Goal: Information Seeking & Learning: Learn about a topic

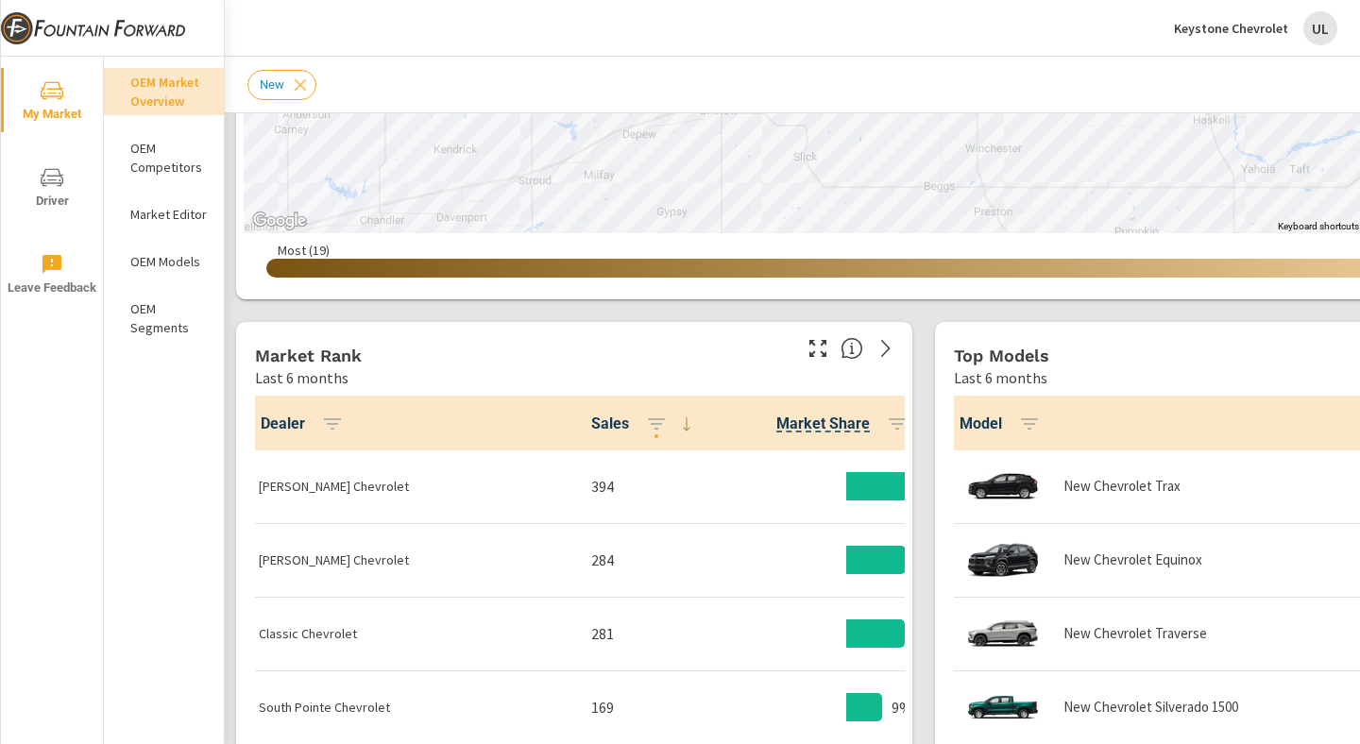
scroll to position [485, 0]
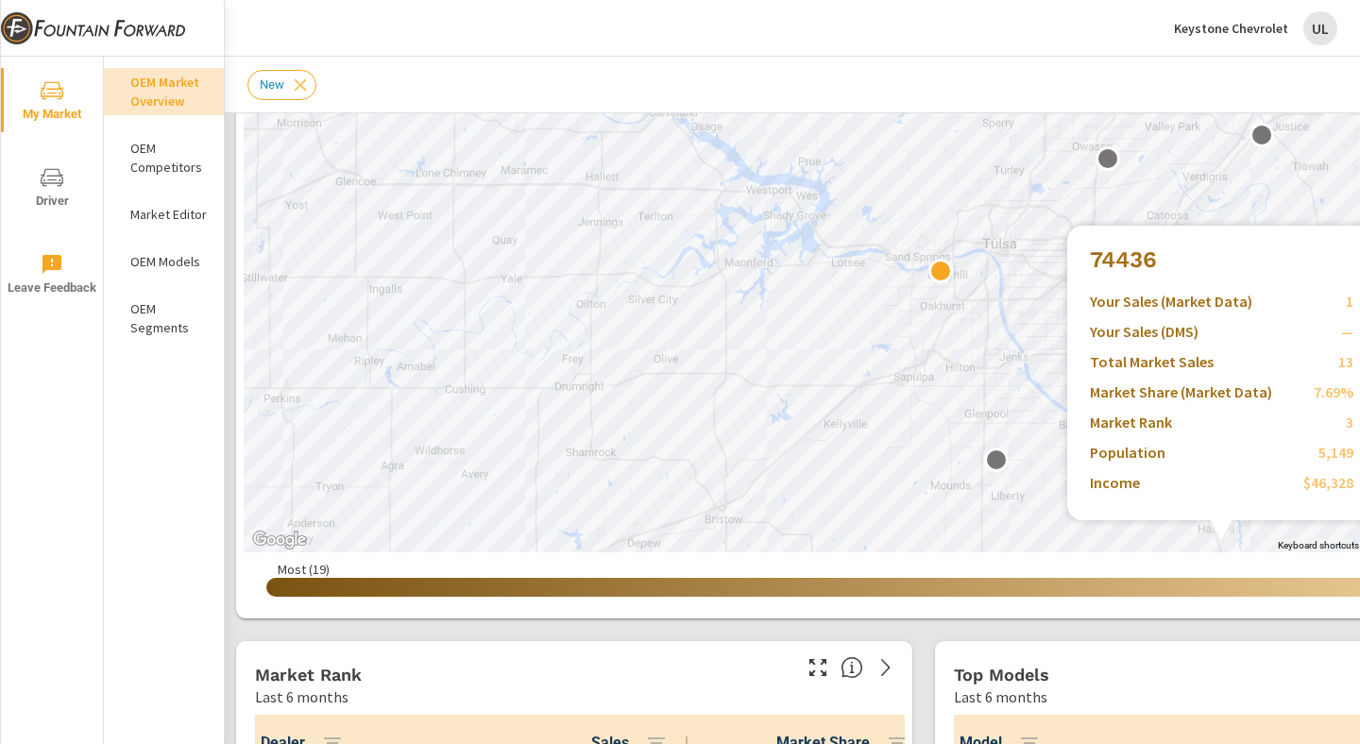
scroll to position [380, 0]
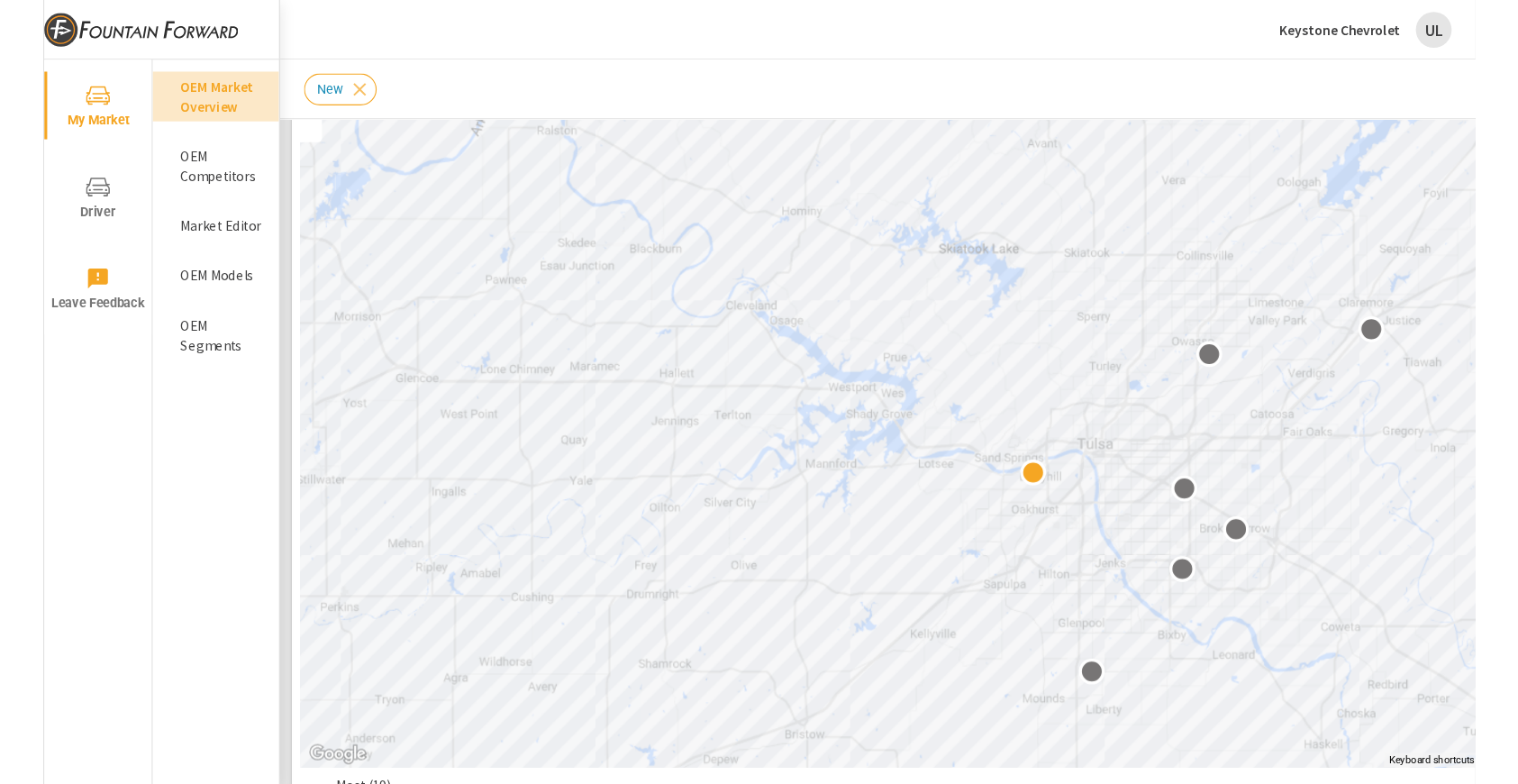
scroll to position [179, 0]
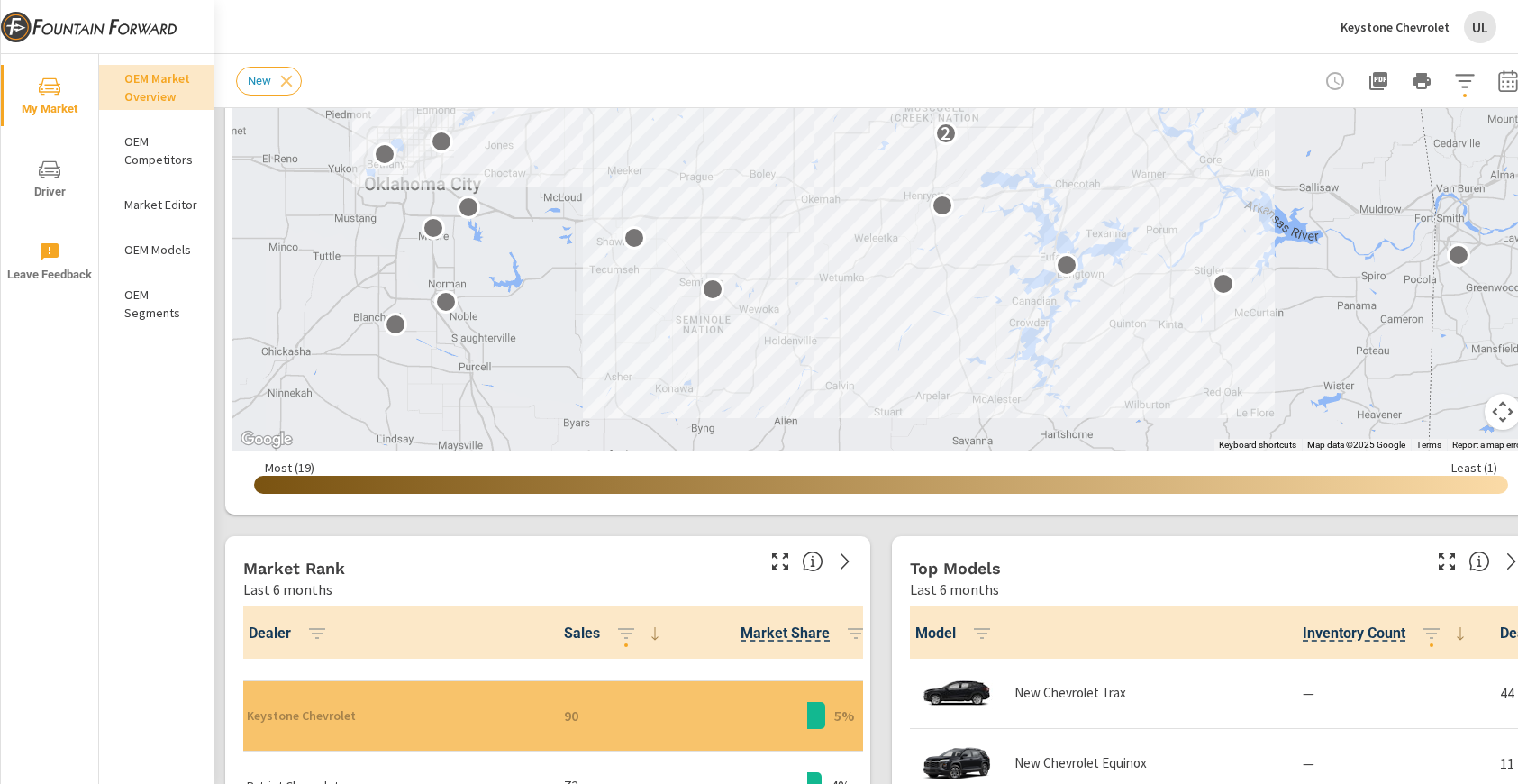
scroll to position [299, 0]
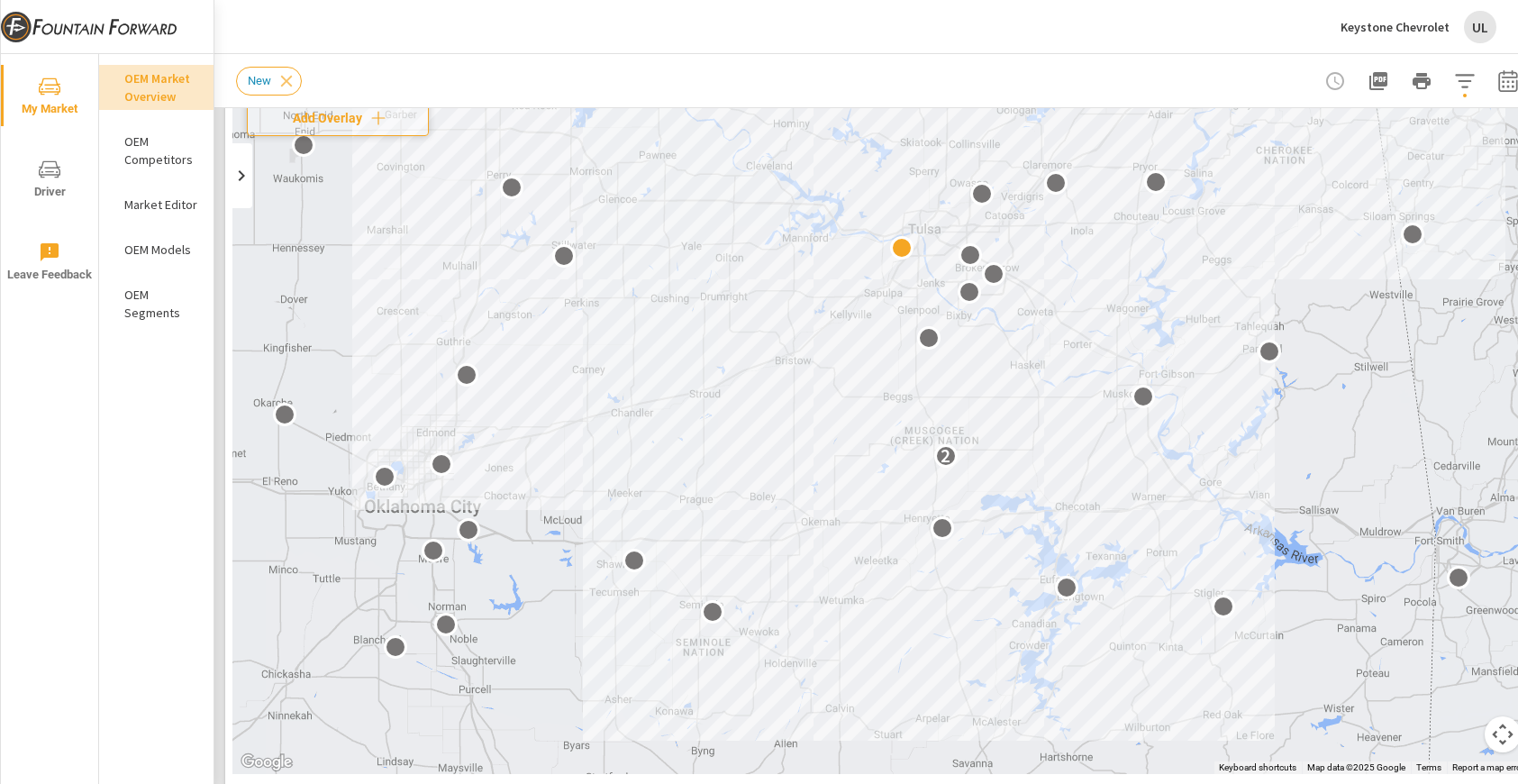
scroll to position [143, 0]
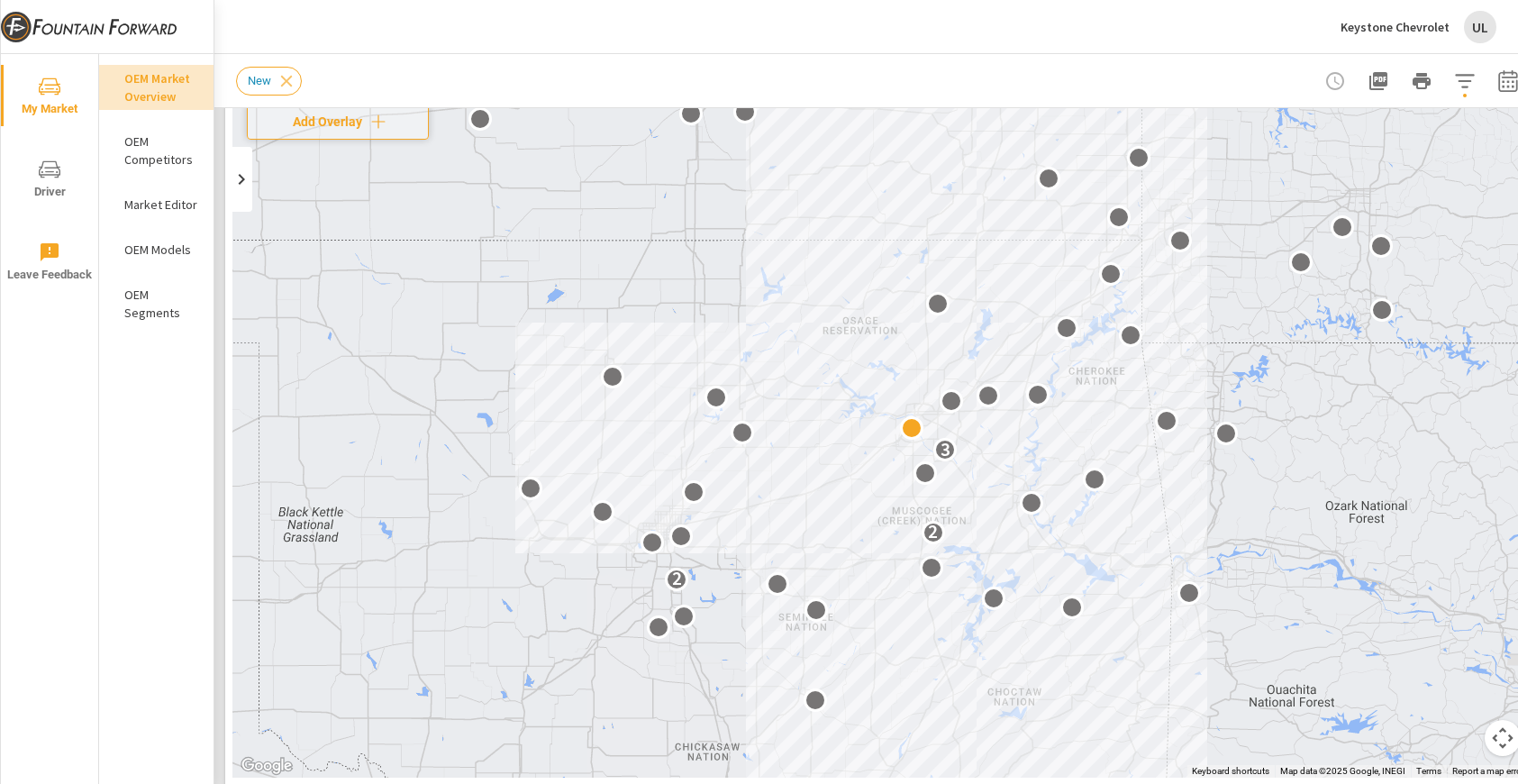
drag, startPoint x: 809, startPoint y: 446, endPoint x: 903, endPoint y: 645, distance: 220.1
click at [903, 645] on div "2 2 3" at bounding box center [882, 411] width 1298 height 732
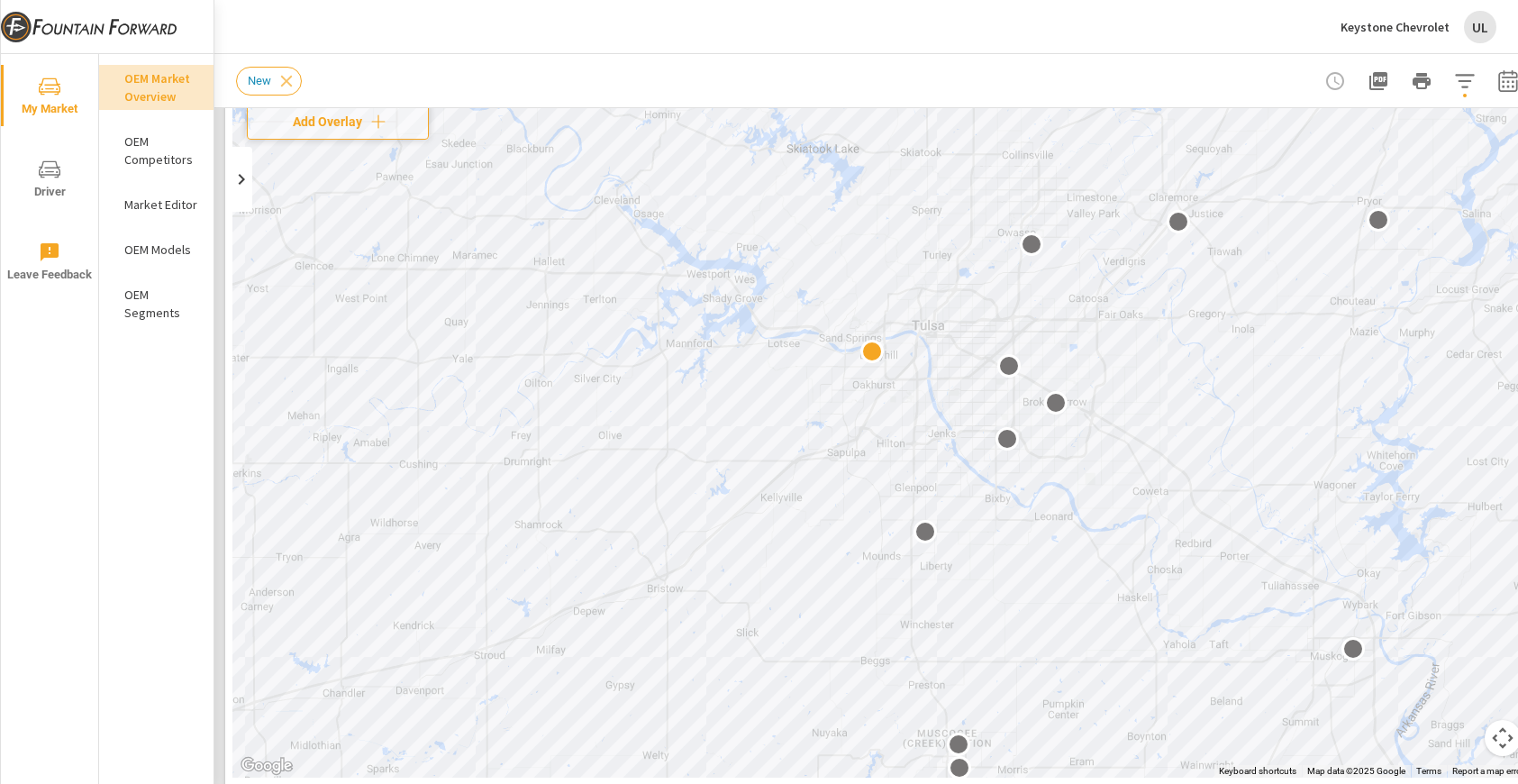
drag, startPoint x: 761, startPoint y: 490, endPoint x: 1146, endPoint y: 499, distance: 385.1
click at [1146, 499] on div at bounding box center [882, 411] width 1298 height 732
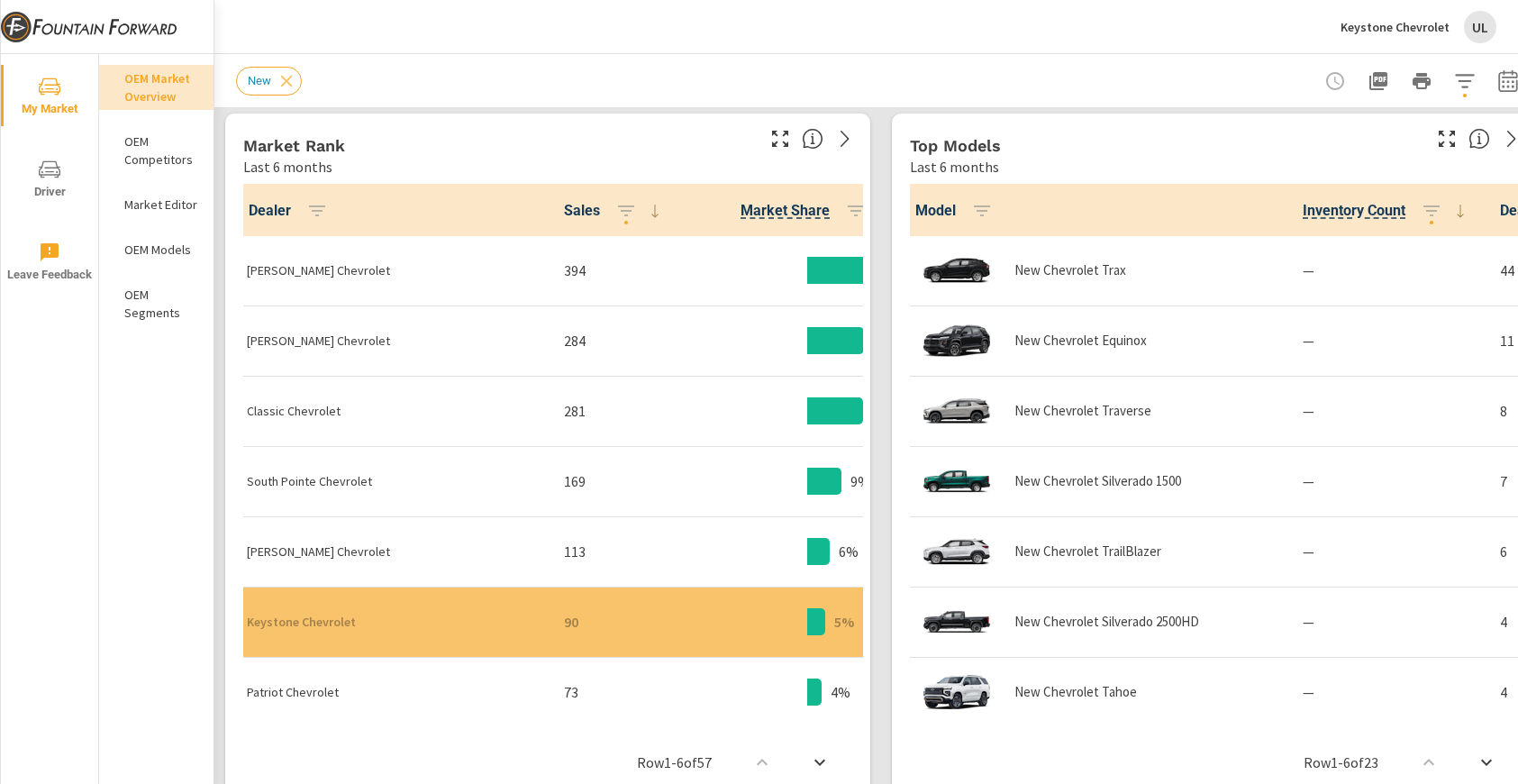
scroll to position [888, 0]
